Goal: Navigation & Orientation: Find specific page/section

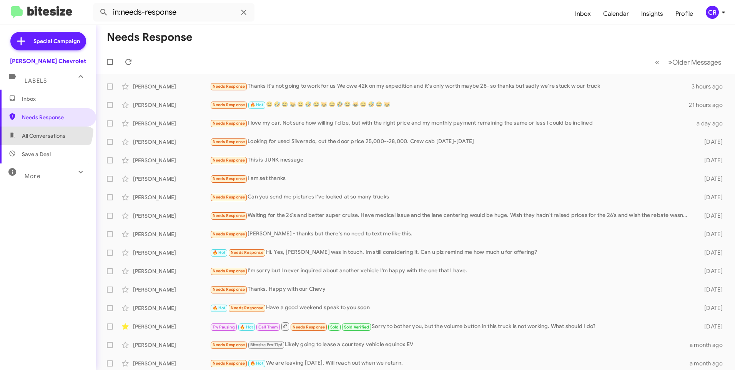
click at [37, 135] on span "All Conversations" at bounding box center [43, 136] width 43 height 8
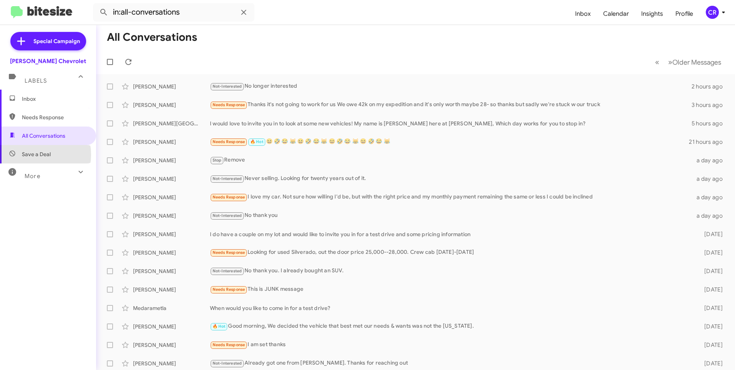
click at [33, 155] on span "Save a Deal" at bounding box center [36, 154] width 29 height 8
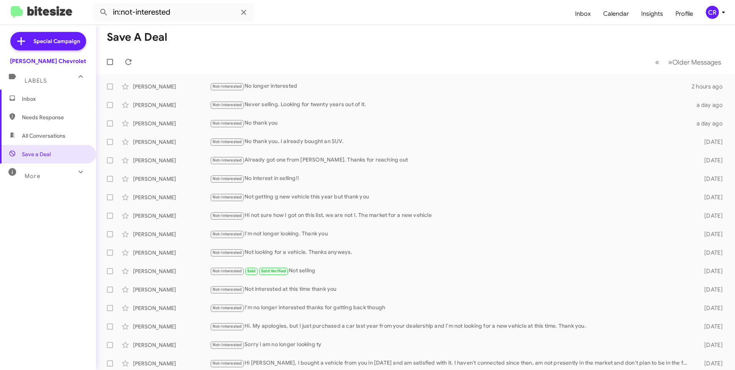
click at [43, 114] on span "Needs Response" at bounding box center [54, 117] width 65 height 8
type input "in:needs-response"
